Goal: Information Seeking & Learning: Learn about a topic

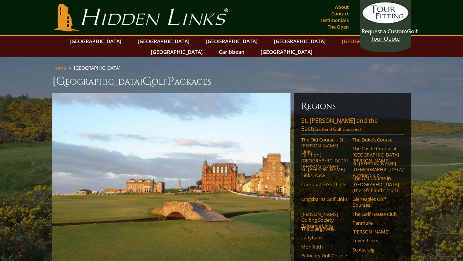
click at [338, 40] on link "[GEOGRAPHIC_DATA]" at bounding box center [367, 41] width 59 height 11
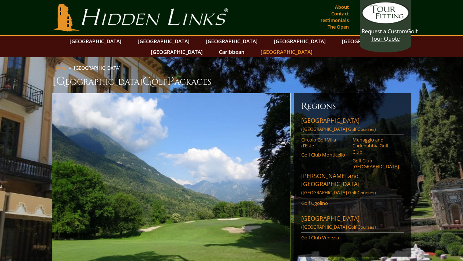
click at [317, 47] on link "[GEOGRAPHIC_DATA]" at bounding box center [286, 52] width 59 height 11
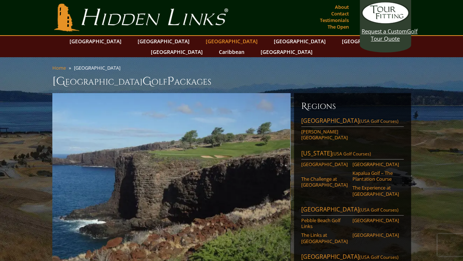
click at [202, 41] on link "[GEOGRAPHIC_DATA]" at bounding box center [231, 41] width 59 height 11
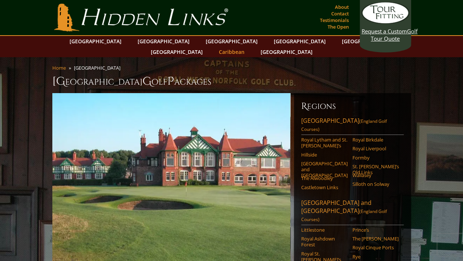
click at [248, 47] on link "Caribbean" at bounding box center [231, 52] width 33 height 11
